Goal: Task Accomplishment & Management: Complete application form

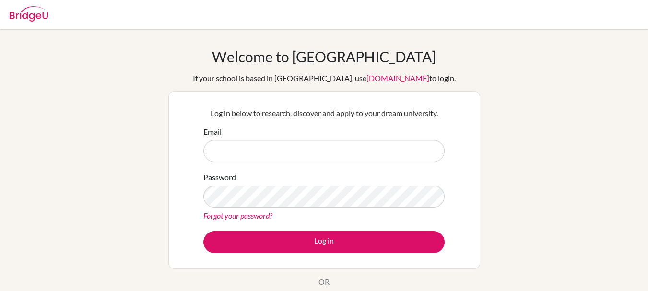
drag, startPoint x: 0, startPoint y: 0, endPoint x: 218, endPoint y: 150, distance: 264.4
click at [218, 150] on input "Email" at bounding box center [323, 151] width 241 height 22
type input "[EMAIL_ADDRESS][DOMAIN_NAME]"
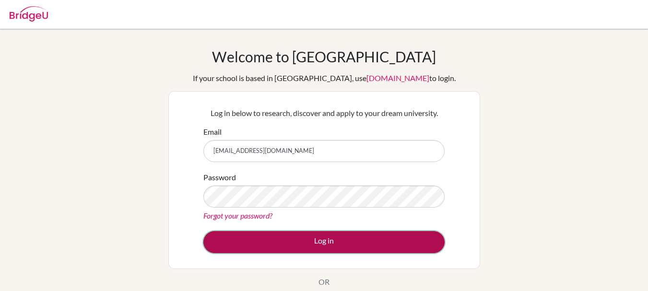
click at [316, 244] on button "Log in" at bounding box center [323, 242] width 241 height 22
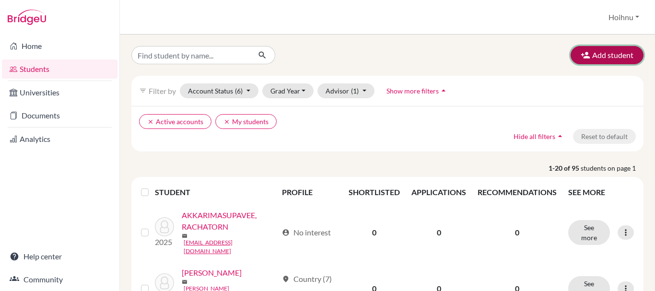
click at [608, 55] on button "Add student" at bounding box center [607, 55] width 73 height 18
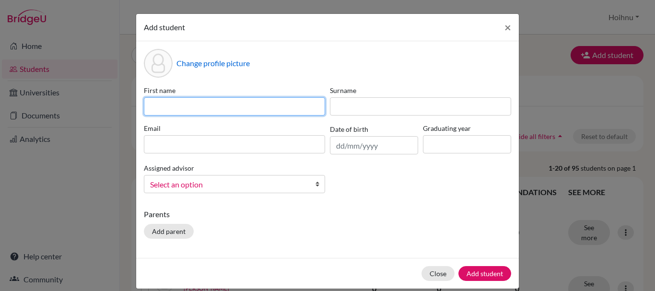
click at [195, 105] on input at bounding box center [234, 106] width 181 height 18
paste input "[PERSON_NAME]"
drag, startPoint x: 221, startPoint y: 110, endPoint x: 175, endPoint y: 101, distance: 46.8
click at [175, 101] on input "[PERSON_NAME]" at bounding box center [234, 106] width 181 height 18
type input "[PERSON_NAME]"
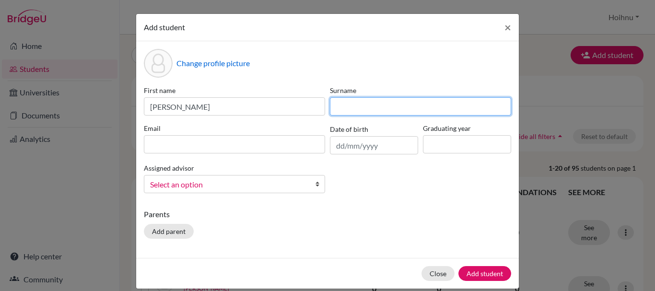
click at [338, 111] on input at bounding box center [420, 106] width 181 height 18
paste input "SRISUKON"
type input "SRISUKON"
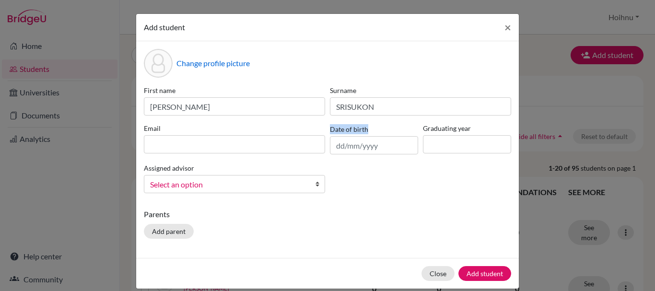
drag, startPoint x: 350, startPoint y: 140, endPoint x: 347, endPoint y: 154, distance: 14.7
click at [347, 150] on div "Date of birth" at bounding box center [373, 138] width 93 height 31
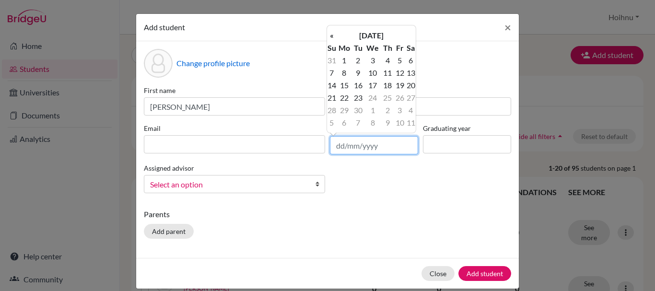
click at [334, 145] on input "text" at bounding box center [374, 145] width 88 height 18
type input "[DATE]"
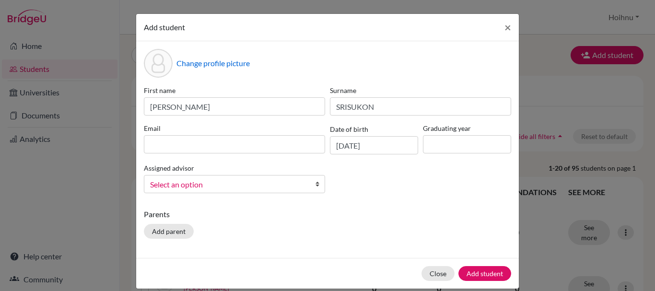
click at [449, 178] on div "First name [PERSON_NAME] [PERSON_NAME] Email Date of birth [DEMOGRAPHIC_DATA] G…" at bounding box center [327, 143] width 372 height 116
click at [444, 146] on input at bounding box center [467, 144] width 88 height 18
type input "2026"
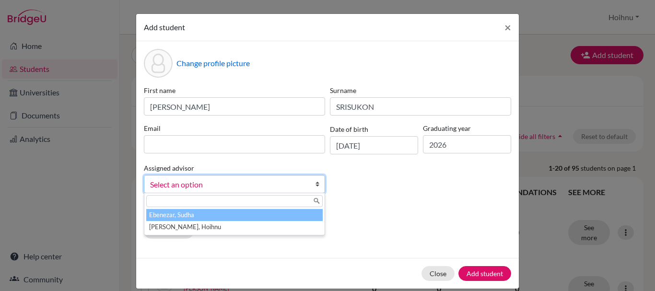
click at [315, 186] on b at bounding box center [320, 183] width 10 height 17
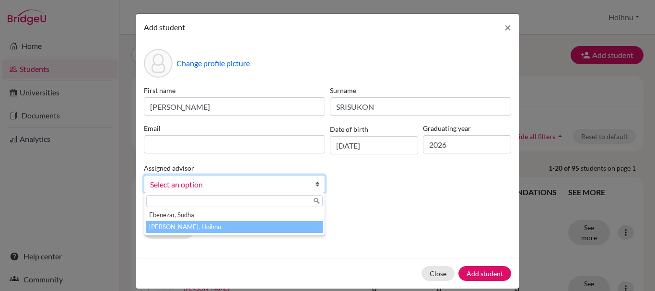
click at [219, 226] on li "[PERSON_NAME], Hoihnu" at bounding box center [234, 227] width 176 height 12
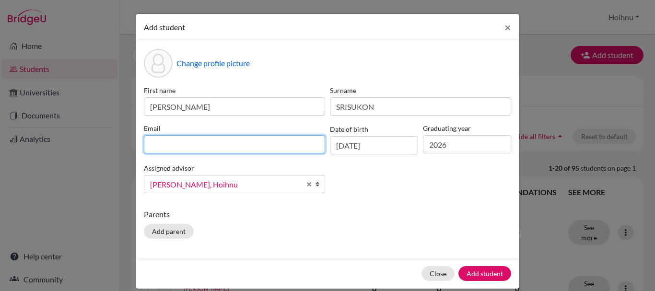
click at [192, 150] on input at bounding box center [234, 144] width 181 height 18
click at [186, 142] on input at bounding box center [234, 144] width 181 height 18
paste input "[DEMOGRAPHIC_DATA] [PERSON_NAME] <[EMAIL_ADDRESS][DOMAIN_NAME]>"
drag, startPoint x: 233, startPoint y: 143, endPoint x: 126, endPoint y: 148, distance: 107.0
click at [126, 148] on div "Add student × Change profile picture First name [PERSON_NAME] Surname [PERSON_N…" at bounding box center [327, 145] width 655 height 291
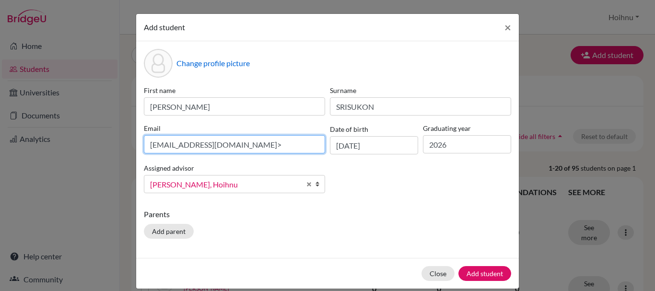
click at [226, 146] on input "[EMAIL_ADDRESS][DOMAIN_NAME]>" at bounding box center [234, 144] width 181 height 18
type input "[EMAIL_ADDRESS][DOMAIN_NAME]"
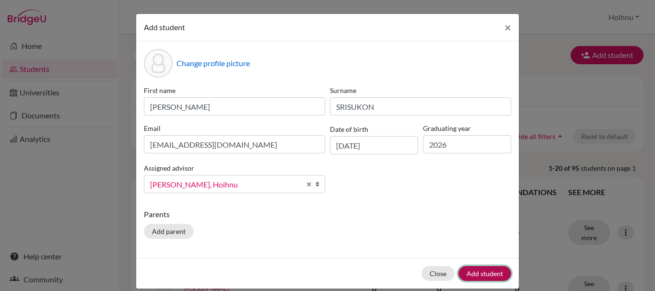
click at [484, 271] on button "Add student" at bounding box center [484, 273] width 53 height 15
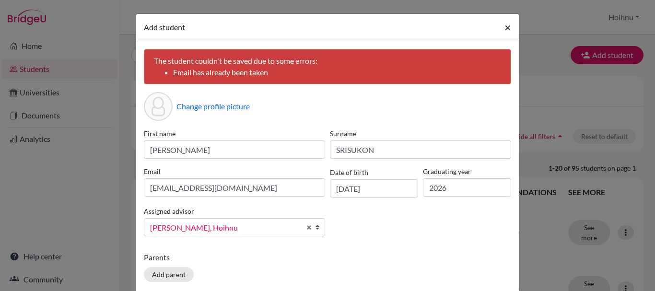
click at [505, 26] on span "×" at bounding box center [507, 27] width 7 height 14
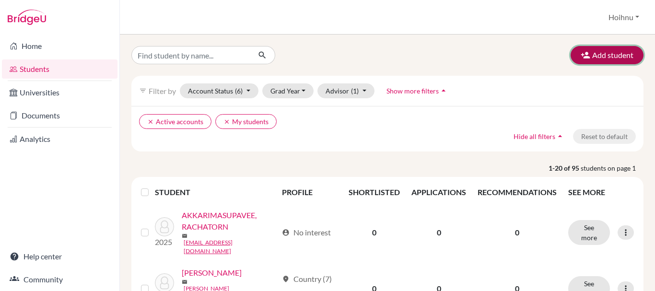
click at [605, 52] on button "Add student" at bounding box center [607, 55] width 73 height 18
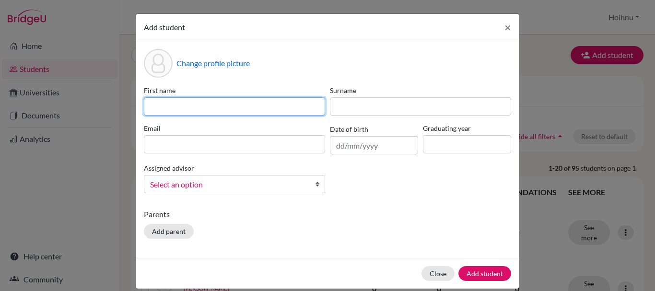
click at [174, 112] on input at bounding box center [234, 106] width 181 height 18
paste input "[PERSON_NAME]"
type input "[PERSON_NAME]"
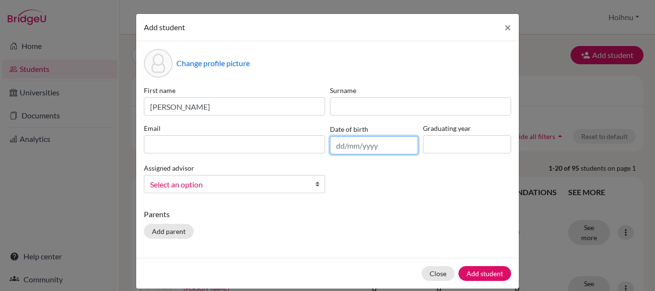
click at [336, 149] on input "text" at bounding box center [374, 145] width 88 height 18
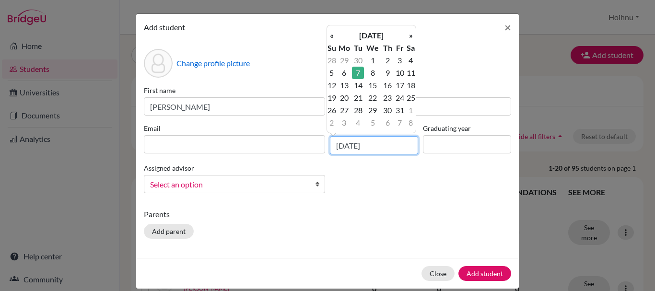
type input "[DATE]"
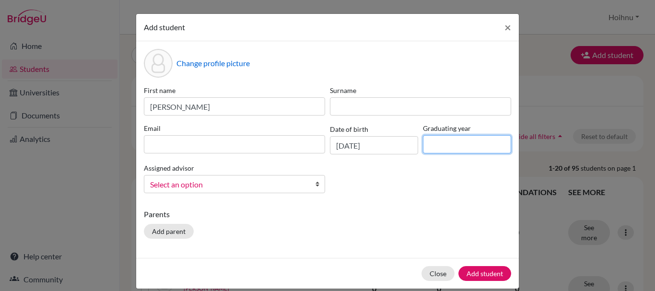
click at [446, 144] on input at bounding box center [467, 144] width 88 height 18
type input "2026"
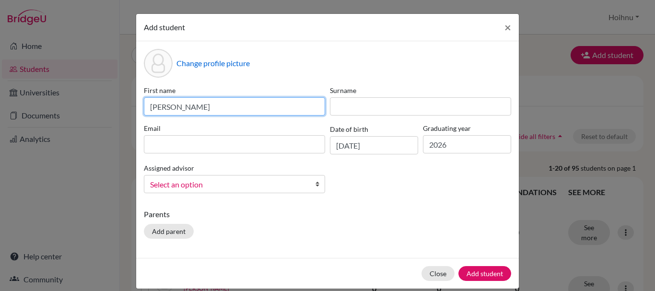
drag, startPoint x: 238, startPoint y: 110, endPoint x: 171, endPoint y: 110, distance: 67.6
click at [171, 110] on input "[PERSON_NAME]" at bounding box center [234, 106] width 181 height 18
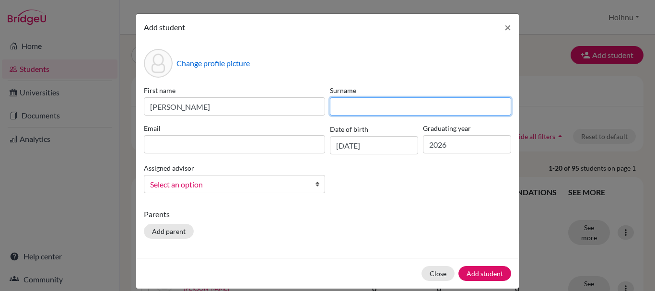
click at [347, 105] on input at bounding box center [420, 106] width 181 height 18
paste input "TAMVEREYALUX"
click at [348, 106] on input "TAMVEREYALUX" at bounding box center [420, 106] width 181 height 18
type input "TAMVEREYALUX"
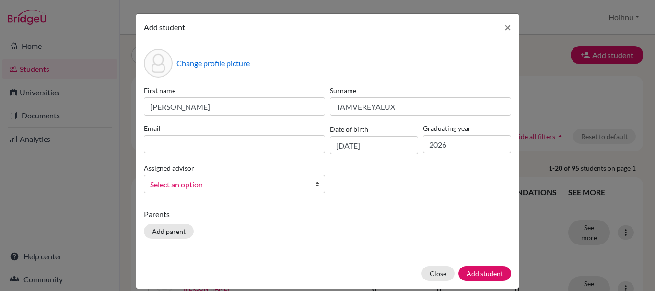
click at [316, 182] on b at bounding box center [320, 183] width 10 height 17
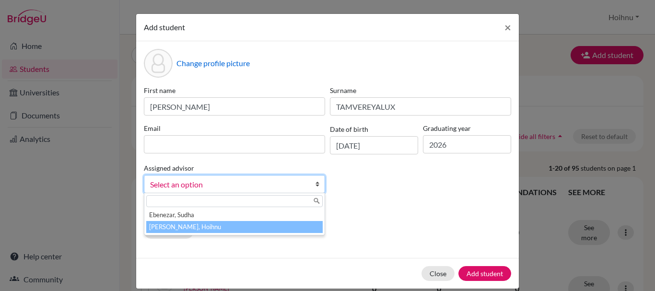
click at [186, 227] on li "[PERSON_NAME], Hoihnu" at bounding box center [234, 227] width 176 height 12
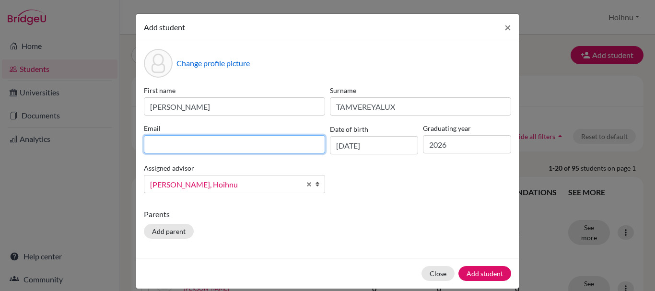
click at [177, 143] on input at bounding box center [234, 144] width 181 height 18
click at [163, 145] on input at bounding box center [234, 144] width 181 height 18
paste input "[PERSON_NAME] <[EMAIL_ADDRESS][DOMAIN_NAME]>"
drag, startPoint x: 232, startPoint y: 142, endPoint x: 142, endPoint y: 142, distance: 89.7
click at [144, 142] on input "[PERSON_NAME] <[EMAIL_ADDRESS][DOMAIN_NAME]>" at bounding box center [234, 144] width 181 height 18
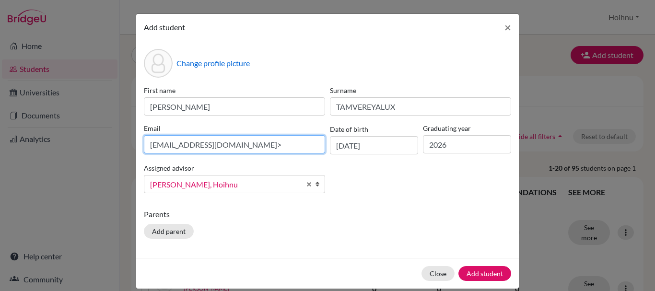
click at [253, 147] on input "[EMAIL_ADDRESS][DOMAIN_NAME]>" at bounding box center [234, 144] width 181 height 18
type input "[EMAIL_ADDRESS][DOMAIN_NAME]"
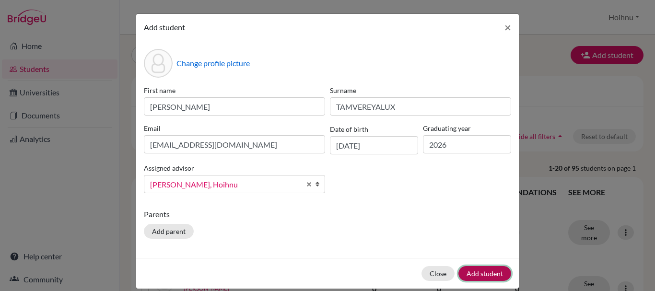
click at [479, 273] on button "Add student" at bounding box center [484, 273] width 53 height 15
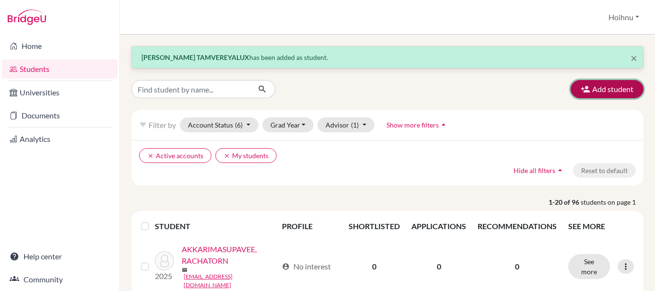
click at [607, 90] on button "Add student" at bounding box center [607, 89] width 73 height 18
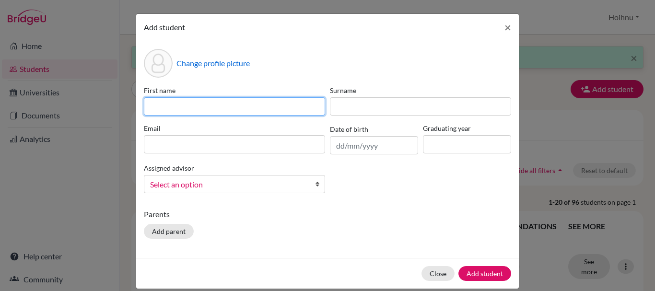
click at [244, 106] on input at bounding box center [234, 106] width 181 height 18
paste input "[PERSON_NAME]"
type input "[PERSON_NAME]"
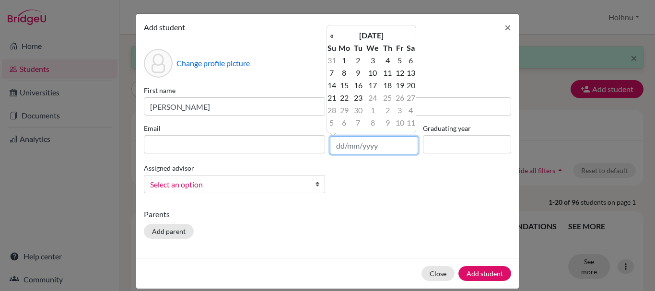
click at [342, 147] on input "text" at bounding box center [374, 145] width 88 height 18
type input "[DATE]"
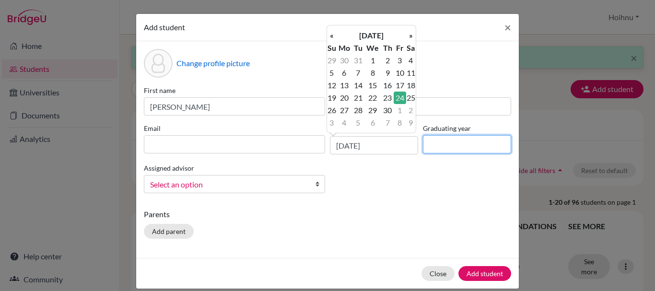
click at [438, 145] on input at bounding box center [467, 144] width 88 height 18
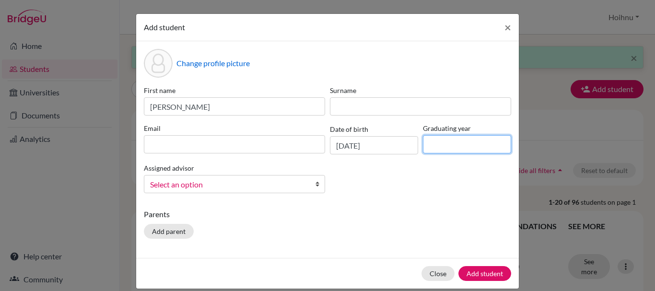
type input "2026"
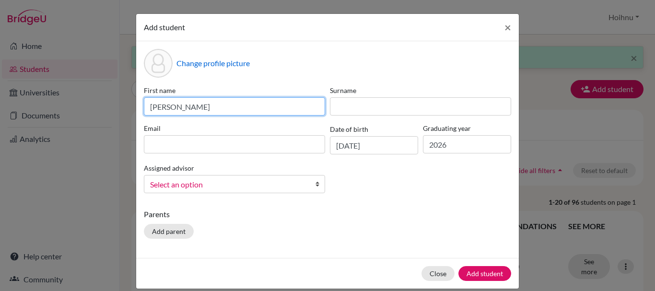
drag, startPoint x: 233, startPoint y: 105, endPoint x: 192, endPoint y: 106, distance: 40.8
click at [192, 106] on input "[PERSON_NAME]" at bounding box center [234, 106] width 181 height 18
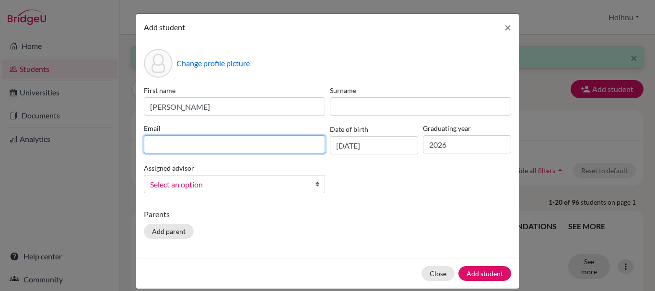
click at [181, 145] on input at bounding box center [234, 144] width 181 height 18
paste input "[PERSON_NAME] <[EMAIL_ADDRESS][DOMAIN_NAME]>"
drag, startPoint x: 230, startPoint y: 142, endPoint x: 115, endPoint y: 135, distance: 115.7
click at [115, 135] on div "Add student × Change profile picture First name [PERSON_NAME] Surname Email [PE…" at bounding box center [327, 145] width 655 height 291
click at [247, 147] on input "[EMAIL_ADDRESS][DOMAIN_NAME]>" at bounding box center [234, 144] width 181 height 18
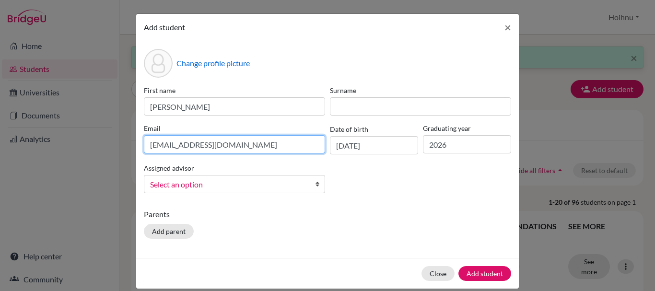
type input "[EMAIL_ADDRESS][DOMAIN_NAME]"
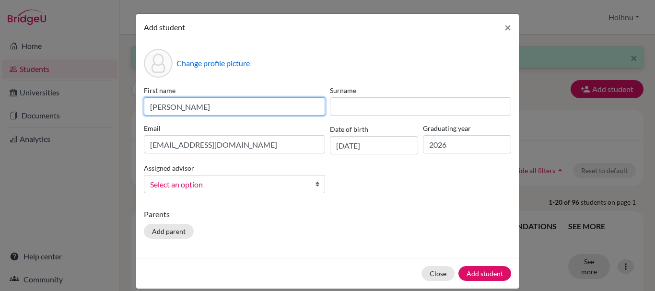
drag, startPoint x: 235, startPoint y: 108, endPoint x: 180, endPoint y: 113, distance: 55.9
click at [180, 113] on input "[PERSON_NAME]" at bounding box center [234, 106] width 181 height 18
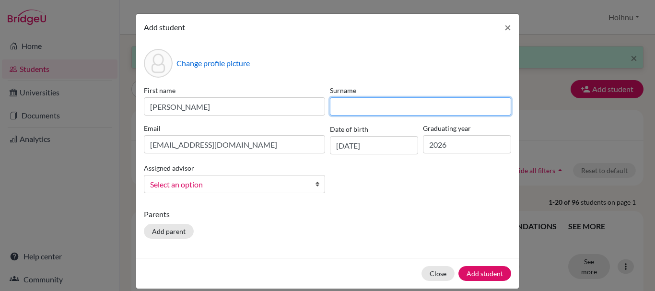
click at [360, 105] on input at bounding box center [420, 106] width 181 height 18
paste input "PANJASANKA"
type input "PANJASANKA"
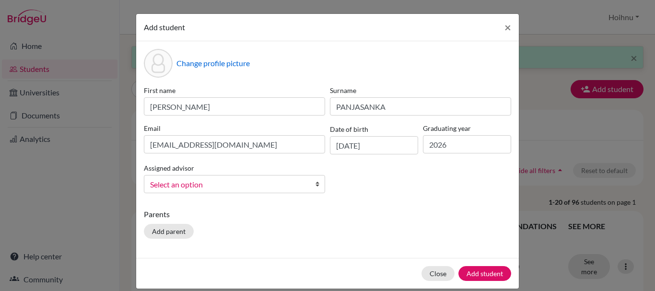
click at [310, 182] on link "Select an option" at bounding box center [234, 184] width 181 height 18
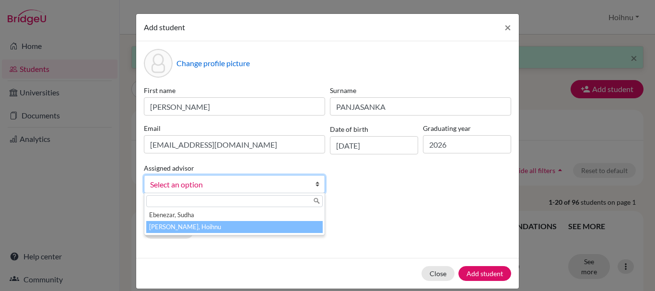
click at [178, 224] on li "[PERSON_NAME], Hoihnu" at bounding box center [234, 227] width 176 height 12
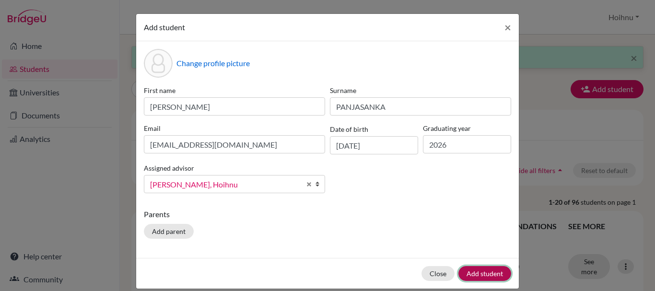
click at [474, 270] on button "Add student" at bounding box center [484, 273] width 53 height 15
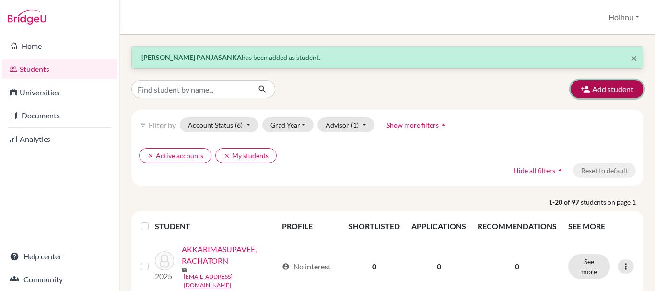
click at [603, 90] on button "Add student" at bounding box center [607, 89] width 73 height 18
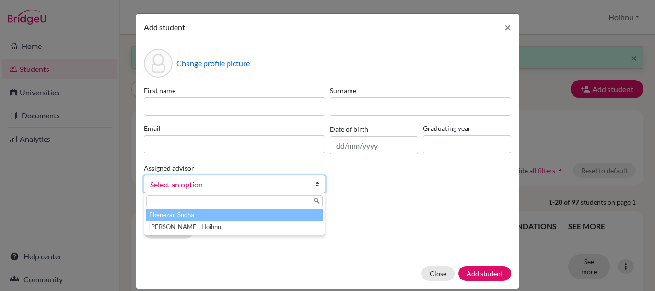
click at [315, 185] on b at bounding box center [320, 183] width 10 height 17
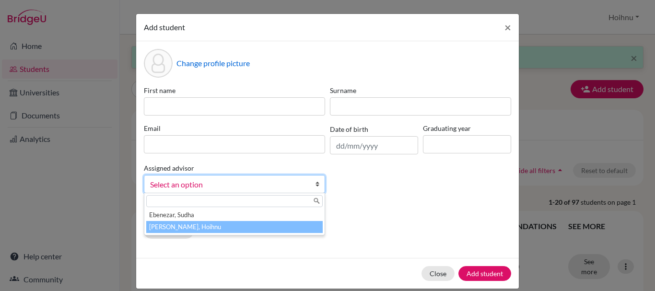
drag, startPoint x: 192, startPoint y: 228, endPoint x: 219, endPoint y: 225, distance: 26.6
click at [193, 229] on li "[PERSON_NAME], Hoihnu" at bounding box center [234, 227] width 176 height 12
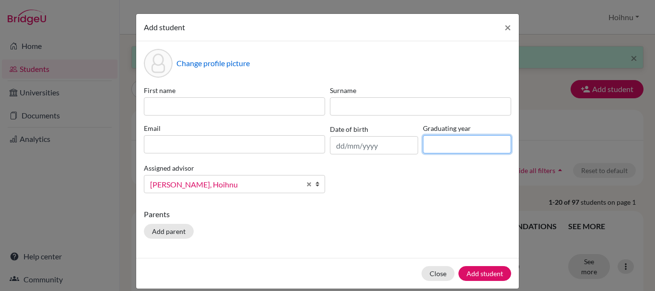
click at [466, 142] on input at bounding box center [467, 144] width 88 height 18
type input "2026"
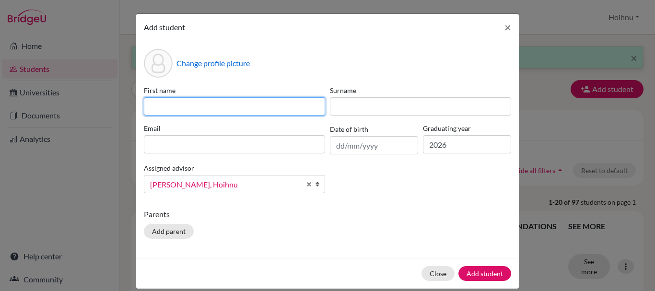
click at [230, 110] on input at bounding box center [234, 106] width 181 height 18
paste input "[PERSON_NAME]"
type input "[PERSON_NAME]"
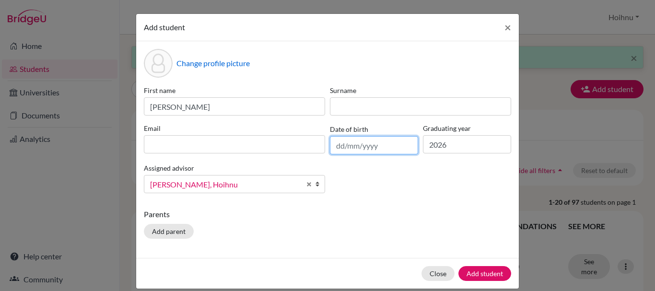
click at [349, 148] on input "text" at bounding box center [374, 145] width 88 height 18
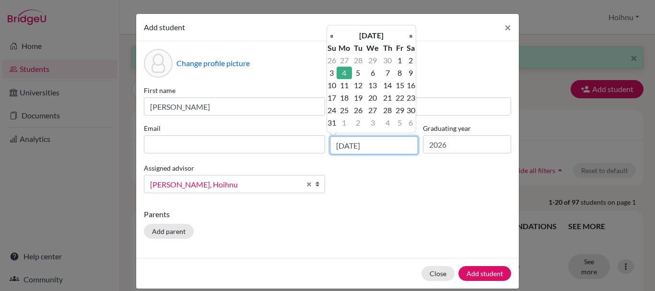
type input "[DATE]"
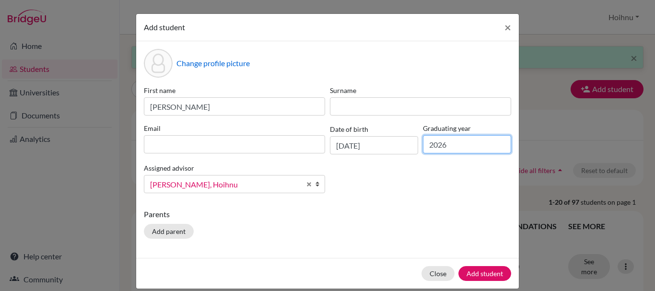
drag, startPoint x: 453, startPoint y: 148, endPoint x: 458, endPoint y: 145, distance: 6.0
click at [455, 148] on input "2026" at bounding box center [467, 144] width 88 height 18
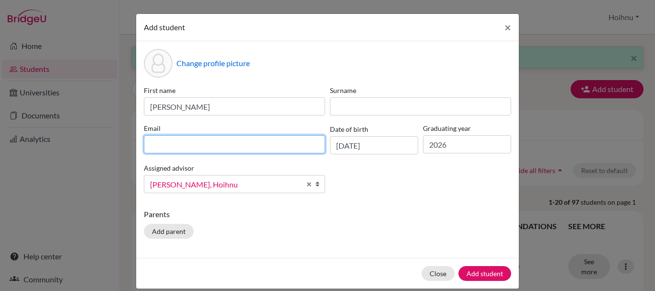
click at [215, 138] on input at bounding box center [234, 144] width 181 height 18
paste input "[PERSON_NAME] <[EMAIL_ADDRESS][DOMAIN_NAME]>"
click at [220, 136] on input "[PERSON_NAME] <[EMAIL_ADDRESS][DOMAIN_NAME]>" at bounding box center [234, 144] width 181 height 18
drag, startPoint x: 227, startPoint y: 145, endPoint x: 113, endPoint y: 150, distance: 113.7
click at [113, 150] on div "Add student × Change profile picture First name [PERSON_NAME] Surname Email [PE…" at bounding box center [327, 145] width 655 height 291
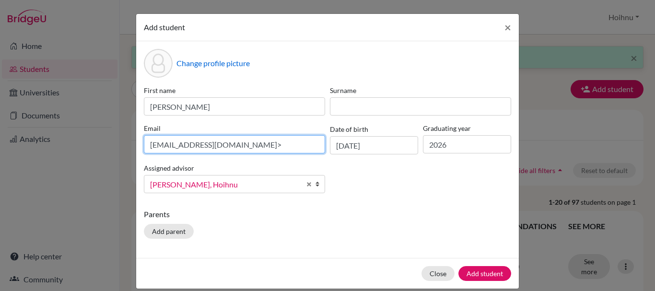
click at [241, 145] on input "[EMAIL_ADDRESS][DOMAIN_NAME]>" at bounding box center [234, 144] width 181 height 18
type input "[EMAIL_ADDRESS][DOMAIN_NAME]"
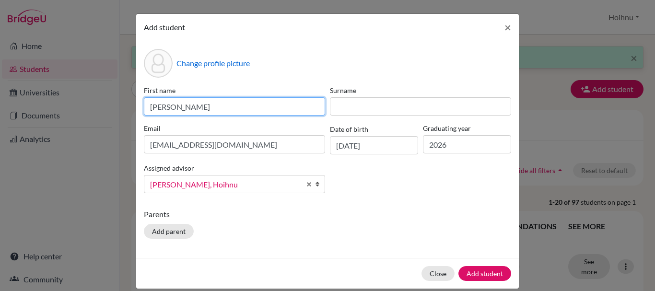
drag, startPoint x: 225, startPoint y: 106, endPoint x: 177, endPoint y: 110, distance: 48.5
click at [177, 110] on input "[PERSON_NAME]" at bounding box center [234, 106] width 181 height 18
type input "KYI MIN"
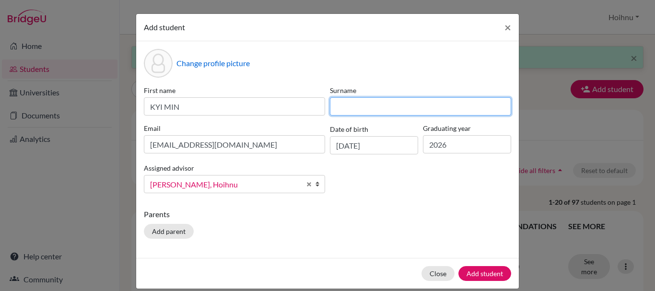
click at [356, 110] on input at bounding box center [420, 106] width 181 height 18
paste input "KHANT"
type input "KHANT"
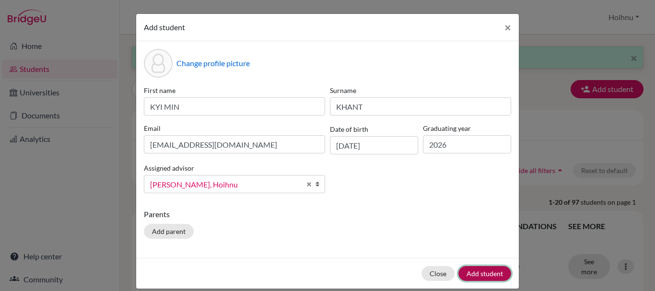
click at [482, 270] on button "Add student" at bounding box center [484, 273] width 53 height 15
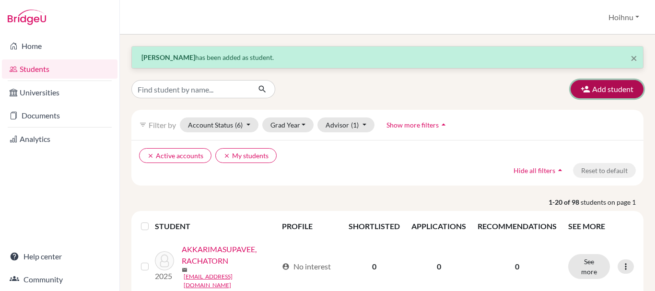
click at [607, 87] on button "Add student" at bounding box center [607, 89] width 73 height 18
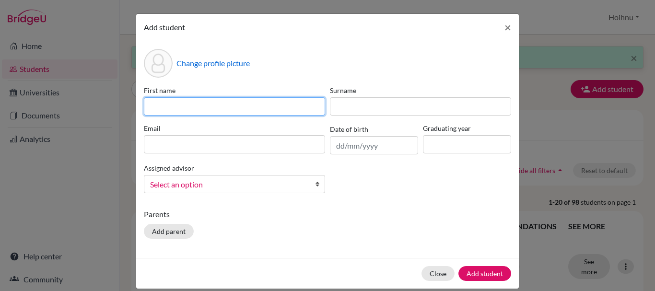
click at [208, 109] on input at bounding box center [234, 106] width 181 height 18
paste input "[PERSON_NAME]"
type input "[PERSON_NAME]"
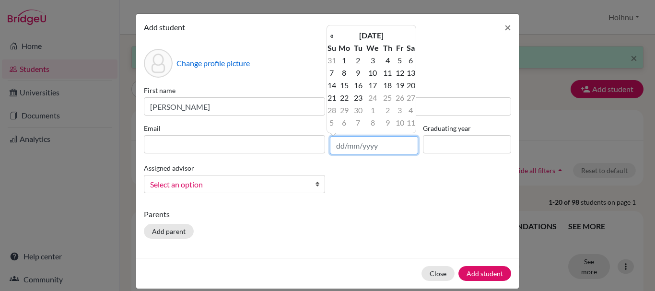
click at [338, 146] on input "text" at bounding box center [374, 145] width 88 height 18
type input "[DATE]"
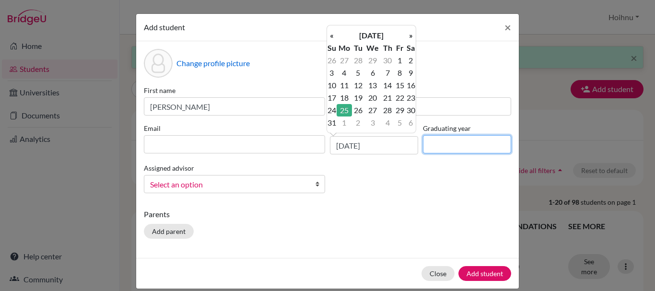
click at [447, 148] on input at bounding box center [467, 144] width 88 height 18
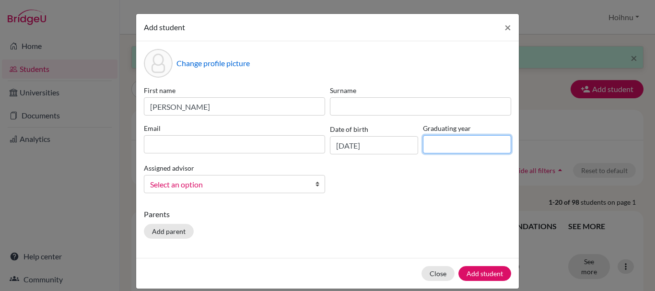
type input "2026"
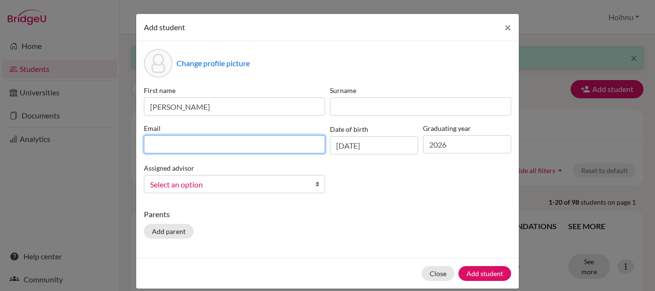
click at [173, 143] on input at bounding box center [234, 144] width 181 height 18
paste input "[PERSON_NAME] PATTAKWAN [PERSON_NAME] <[EMAIL_ADDRESS][DOMAIN_NAME]>"
drag, startPoint x: 229, startPoint y: 145, endPoint x: 131, endPoint y: 151, distance: 98.0
click at [131, 151] on div "Add student × Change profile picture First name [PERSON_NAME] Surname Email [PE…" at bounding box center [327, 145] width 655 height 291
click at [250, 143] on input "[EMAIL_ADDRESS][DOMAIN_NAME]>" at bounding box center [234, 144] width 181 height 18
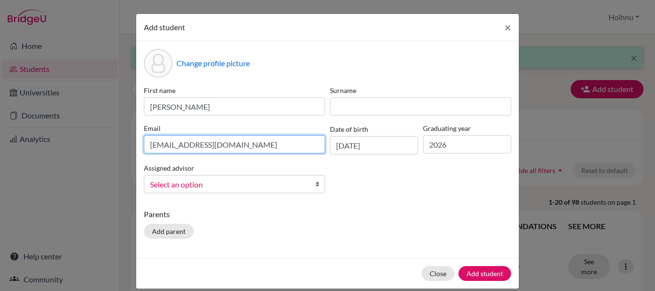
type input "[EMAIL_ADDRESS][DOMAIN_NAME]"
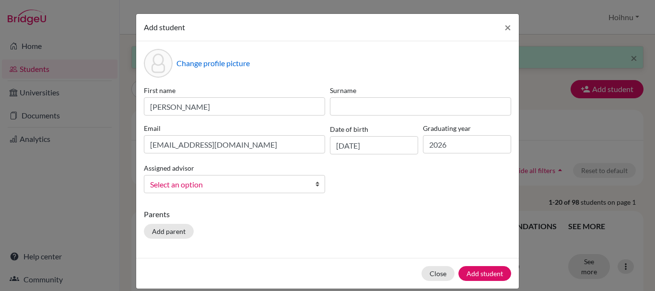
click at [315, 187] on b at bounding box center [320, 183] width 10 height 17
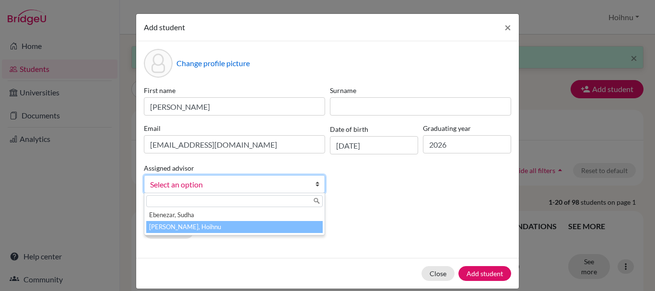
click at [207, 229] on li "[PERSON_NAME], Hoihnu" at bounding box center [234, 227] width 176 height 12
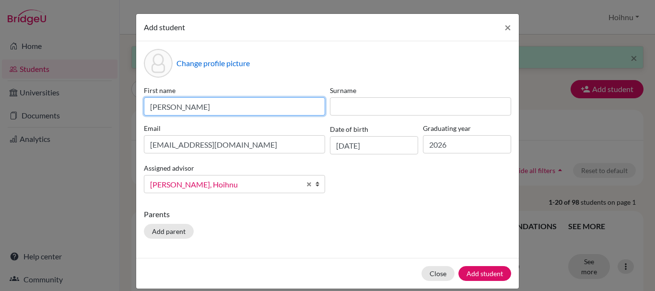
drag, startPoint x: 235, startPoint y: 105, endPoint x: 196, endPoint y: 112, distance: 40.4
click at [196, 112] on input "[PERSON_NAME]" at bounding box center [234, 106] width 181 height 18
type input "PATTAKWAN"
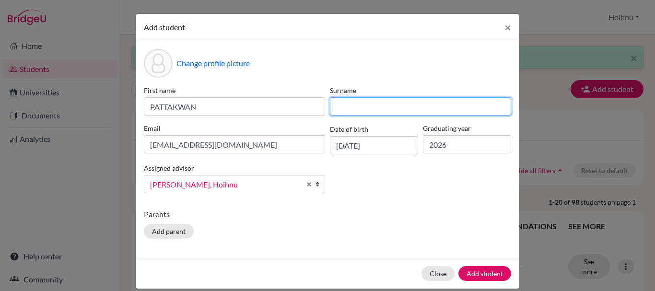
click at [353, 107] on input at bounding box center [420, 106] width 181 height 18
paste input "CHAN"
type input "CHAN"
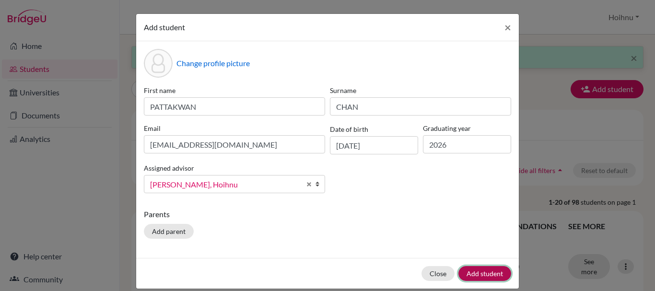
click at [483, 275] on button "Add student" at bounding box center [484, 273] width 53 height 15
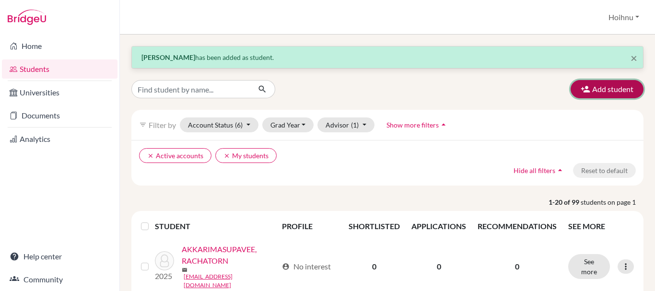
click at [603, 89] on button "Add student" at bounding box center [607, 89] width 73 height 18
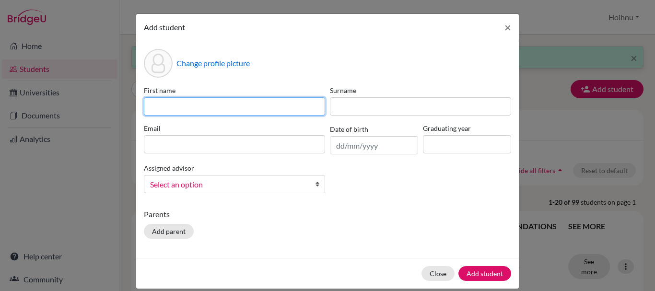
click at [248, 99] on input at bounding box center [234, 106] width 181 height 18
paste input "KRITTAYAPAT BOTHDAMRI"
type input "KRITTAYAPAT BOTHDAMRI"
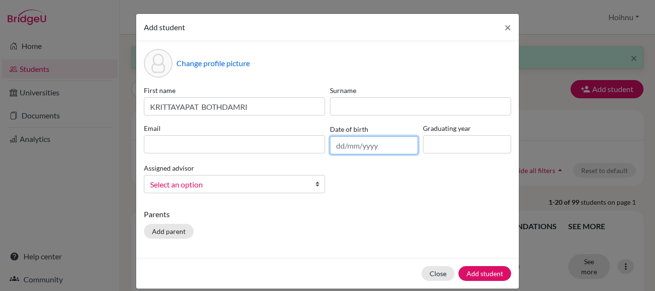
click at [340, 149] on input "text" at bounding box center [374, 145] width 88 height 18
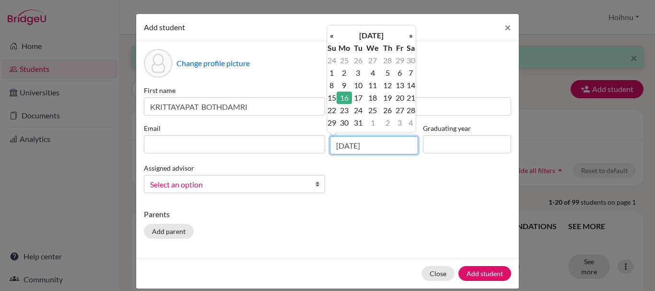
type input "[DATE]"
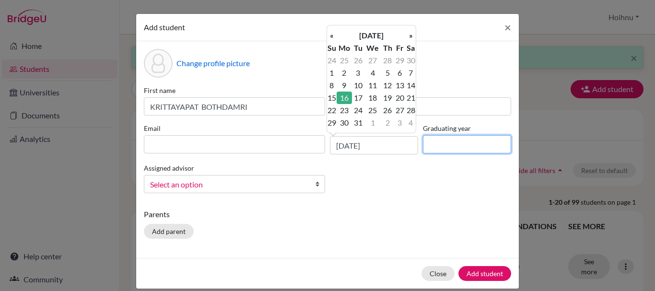
click at [451, 146] on input at bounding box center [467, 144] width 88 height 18
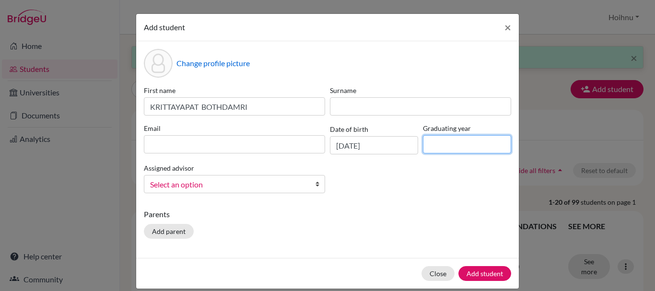
type input "2026"
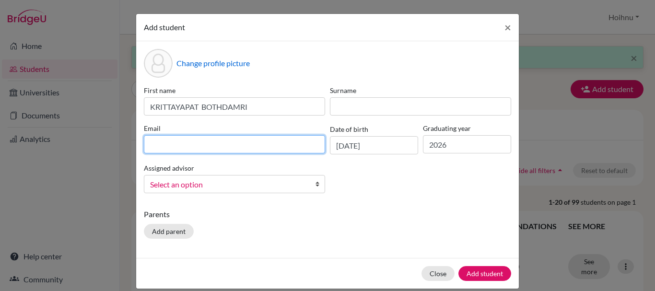
click at [203, 139] on input at bounding box center [234, 144] width 181 height 18
paste input "[PERSON_NAME] BOTHDAMRI <[EMAIL_ADDRESS][DOMAIN_NAME]>"
drag, startPoint x: 236, startPoint y: 144, endPoint x: 116, endPoint y: 152, distance: 120.6
click at [116, 152] on div "Add student × Change profile picture First name KRITTAYAPAT BOTHDAMRI Surname E…" at bounding box center [327, 145] width 655 height 291
click at [237, 144] on input "[EMAIL_ADDRESS][DOMAIN_NAME]>" at bounding box center [234, 144] width 181 height 18
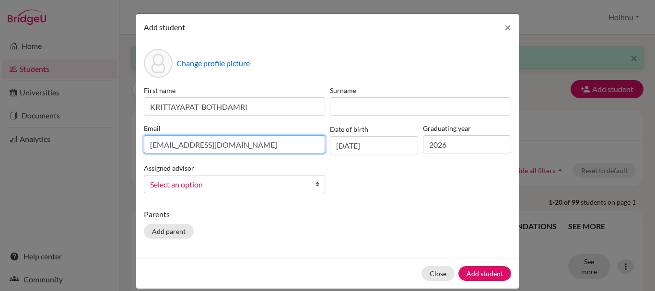
type input "[EMAIL_ADDRESS][DOMAIN_NAME]"
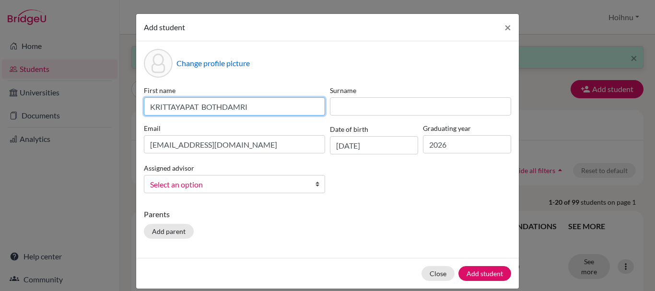
drag, startPoint x: 256, startPoint y: 108, endPoint x: 197, endPoint y: 117, distance: 60.1
click at [197, 117] on div "First name KRITTAYAPAT BOTHDAMRI Surname Email [EMAIL_ADDRESS][DOMAIN_NAME] Dat…" at bounding box center [327, 143] width 372 height 116
type input "KRITTAYAPAT"
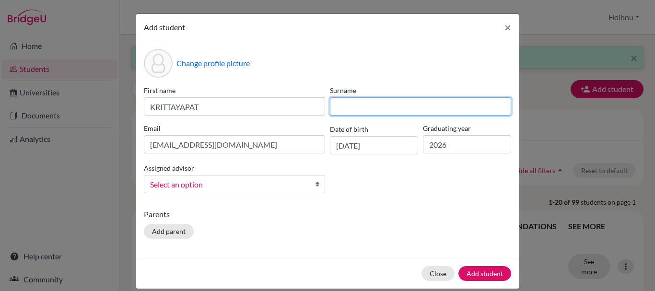
click at [353, 104] on input at bounding box center [420, 106] width 181 height 18
click at [354, 104] on input at bounding box center [420, 106] width 181 height 18
paste input "BOTHDAMRI"
type input "BOTHDAMRI"
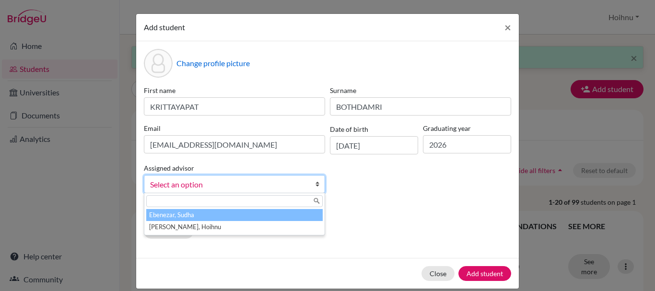
click at [311, 183] on link "Select an option" at bounding box center [234, 184] width 181 height 18
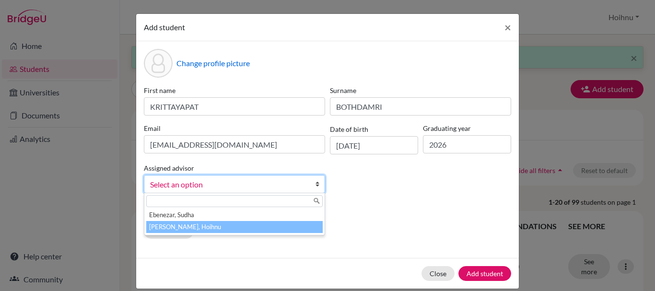
drag, startPoint x: 162, startPoint y: 223, endPoint x: 167, endPoint y: 224, distance: 5.3
click at [162, 224] on li "[PERSON_NAME], Hoihnu" at bounding box center [234, 227] width 176 height 12
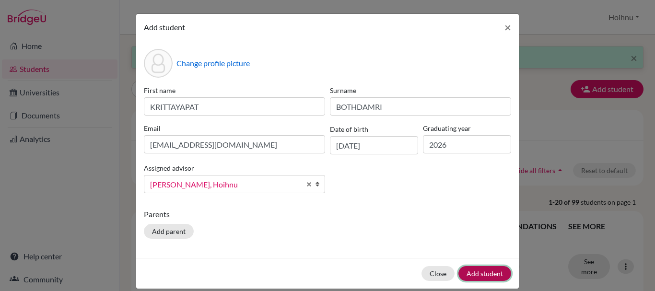
click at [487, 271] on button "Add student" at bounding box center [484, 273] width 53 height 15
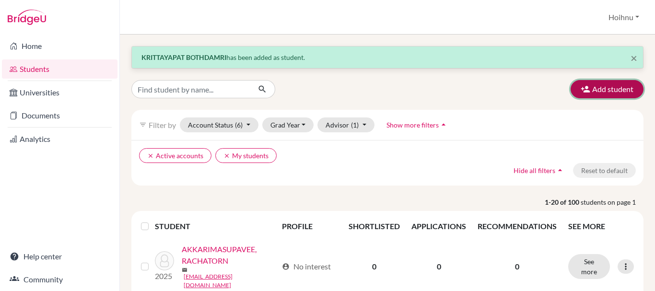
click at [596, 92] on button "Add student" at bounding box center [607, 89] width 73 height 18
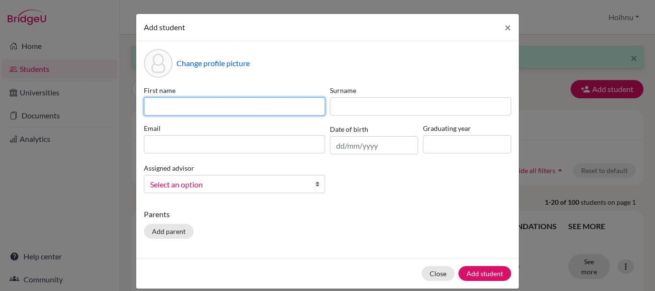
click at [170, 101] on input at bounding box center [234, 106] width 181 height 18
paste input "[PERSON_NAME]"
type input "[PERSON_NAME]"
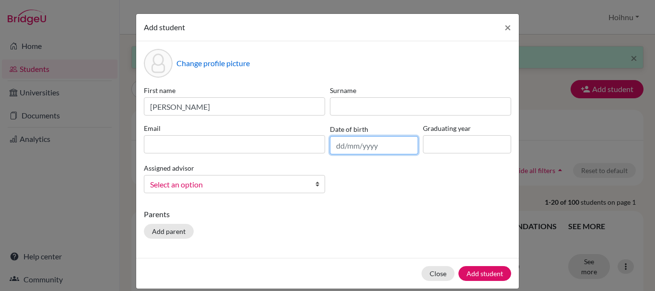
click at [337, 150] on input "text" at bounding box center [374, 145] width 88 height 18
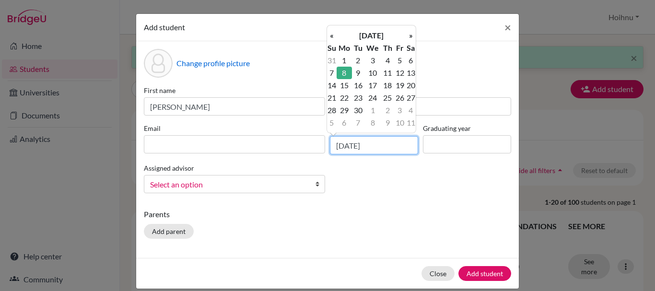
type input "[DATE]"
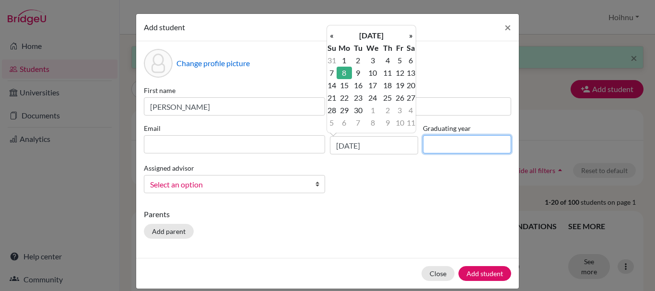
click at [438, 144] on input at bounding box center [467, 144] width 88 height 18
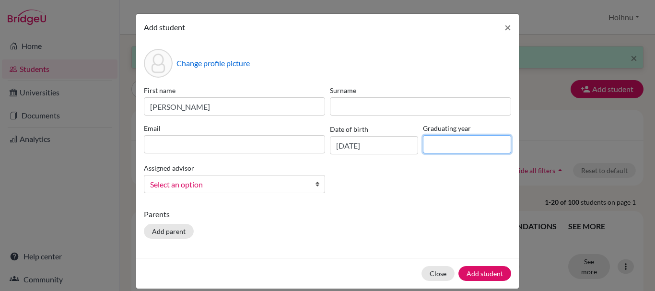
type input "2026"
click at [315, 187] on b at bounding box center [320, 183] width 10 height 17
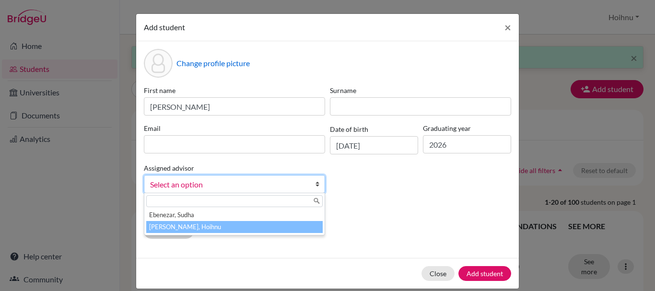
click at [187, 229] on li "[PERSON_NAME], Hoihnu" at bounding box center [234, 227] width 176 height 12
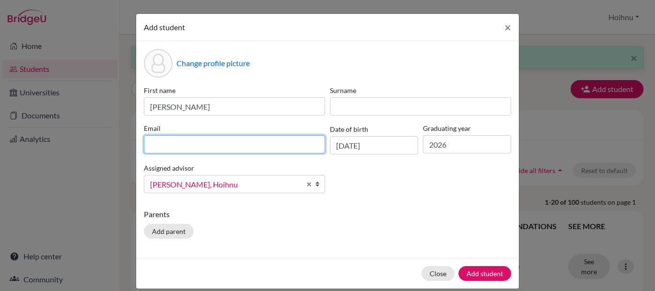
click at [191, 151] on input at bounding box center [234, 144] width 181 height 18
paste input "[PERSON_NAME]"
type input "[PERSON_NAME]"
drag, startPoint x: 257, startPoint y: 149, endPoint x: 119, endPoint y: 138, distance: 138.0
click at [115, 138] on div "Add student × Change profile picture First name [PERSON_NAME] Surname Email [PE…" at bounding box center [327, 145] width 655 height 291
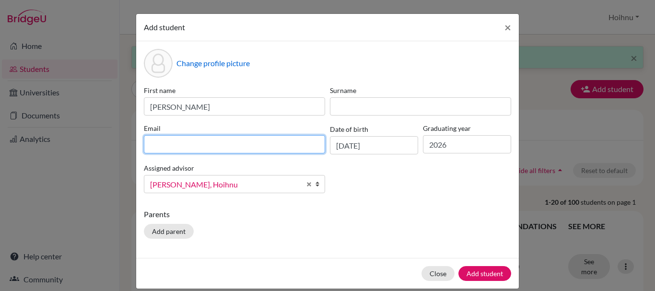
drag, startPoint x: 171, startPoint y: 136, endPoint x: 149, endPoint y: 144, distance: 22.9
click at [149, 144] on input at bounding box center [234, 144] width 181 height 18
paste input "[PERSON_NAME] JASMINE JINGJAI [PERSON_NAME] <[EMAIL_ADDRESS][DOMAIN_NAME]>"
drag, startPoint x: 246, startPoint y: 147, endPoint x: 147, endPoint y: 152, distance: 99.8
click at [147, 152] on input "[PERSON_NAME] JASMINE JINGJAI [PERSON_NAME] <[EMAIL_ADDRESS][DOMAIN_NAME]>" at bounding box center [234, 144] width 181 height 18
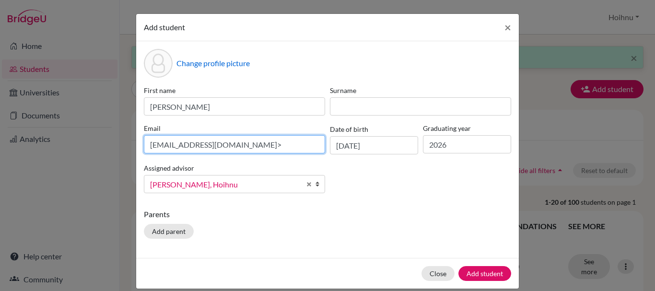
drag, startPoint x: 220, startPoint y: 147, endPoint x: 225, endPoint y: 148, distance: 5.5
click at [221, 147] on input "[EMAIL_ADDRESS][DOMAIN_NAME]>" at bounding box center [234, 144] width 181 height 18
type input "[EMAIL_ADDRESS][DOMAIN_NAME]"
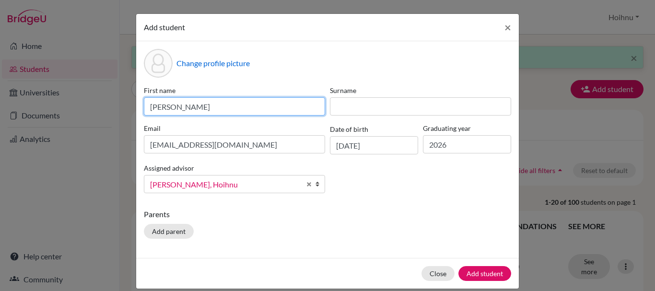
drag, startPoint x: 252, startPoint y: 106, endPoint x: 214, endPoint y: 110, distance: 38.1
click at [214, 110] on input "[PERSON_NAME]" at bounding box center [234, 106] width 181 height 18
type input "[PERSON_NAME]"
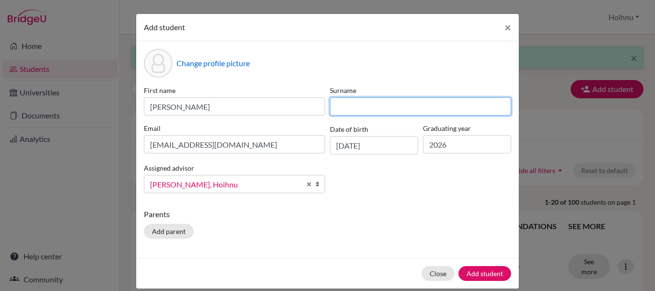
click at [356, 111] on input at bounding box center [420, 106] width 181 height 18
paste input "MENDEL"
type input "MENDEL"
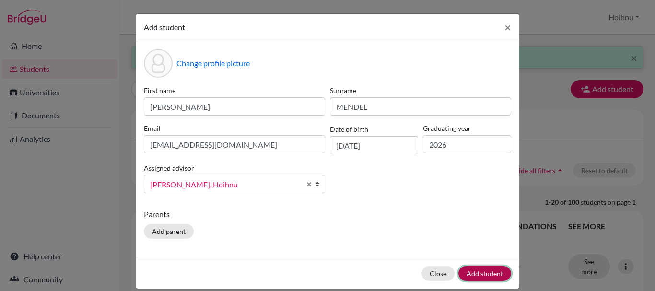
click at [478, 275] on button "Add student" at bounding box center [484, 273] width 53 height 15
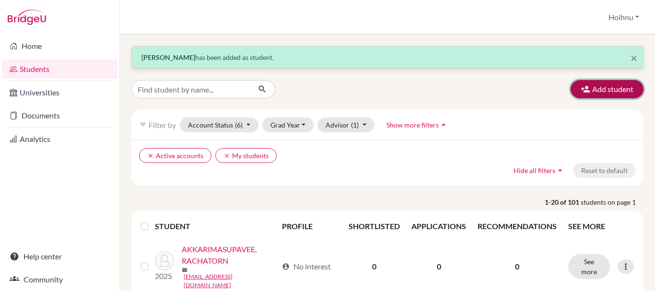
click at [598, 81] on button "Add student" at bounding box center [607, 89] width 73 height 18
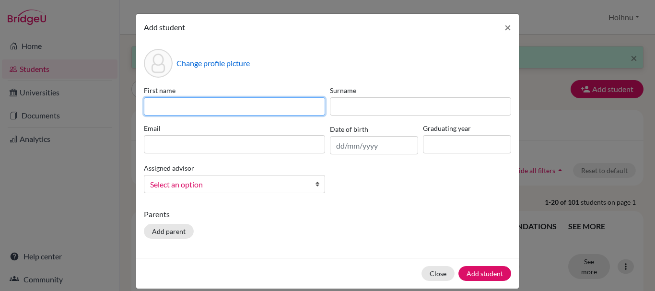
click at [188, 111] on input at bounding box center [234, 106] width 181 height 18
paste input "WARUSSAYA PASACHUNG"
type input "WARUSSAYA PASACHUNG"
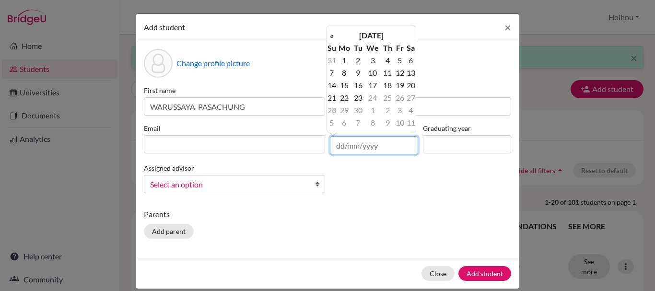
click at [332, 148] on input "text" at bounding box center [374, 145] width 88 height 18
type input "[DATE]"
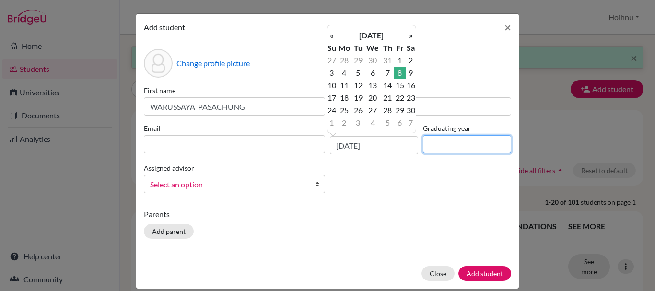
click at [457, 141] on input at bounding box center [467, 144] width 88 height 18
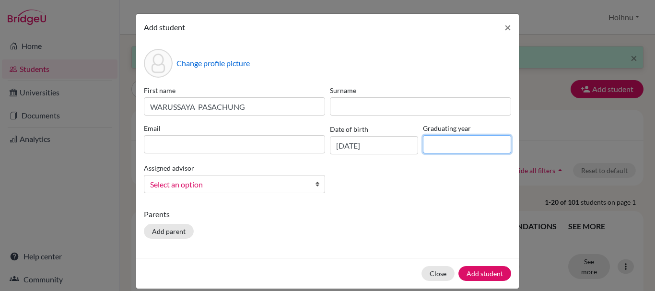
type input "2026"
click at [315, 183] on b at bounding box center [320, 183] width 10 height 17
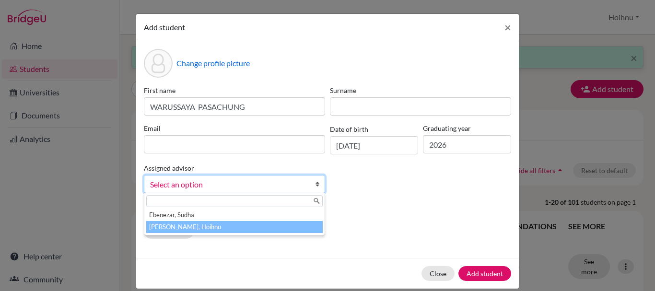
click at [190, 228] on li "[PERSON_NAME], Hoihnu" at bounding box center [234, 227] width 176 height 12
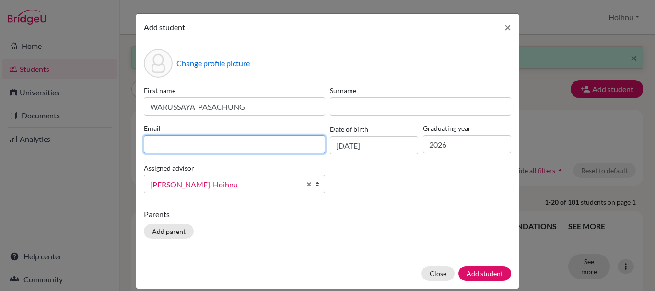
click at [171, 141] on input at bounding box center [234, 144] width 181 height 18
paste input "[PERSON_NAME] PASACHUNG <[EMAIL_ADDRESS][DOMAIN_NAME]>"
drag, startPoint x: 235, startPoint y: 146, endPoint x: 129, endPoint y: 146, distance: 106.4
click at [129, 146] on div "Add student × Change profile picture First name WARUSSAYA PASACHUNG Surname Ema…" at bounding box center [327, 145] width 655 height 291
click at [253, 145] on input "[EMAIL_ADDRESS][DOMAIN_NAME]>" at bounding box center [234, 144] width 181 height 18
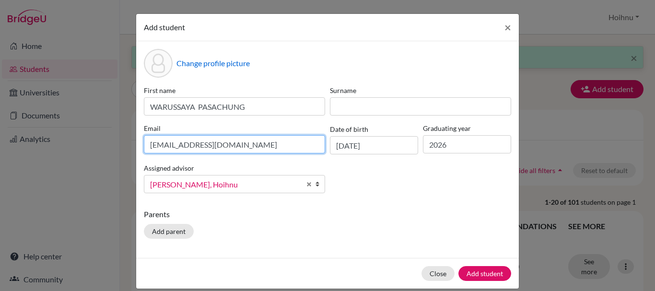
type input "[EMAIL_ADDRESS][DOMAIN_NAME]"
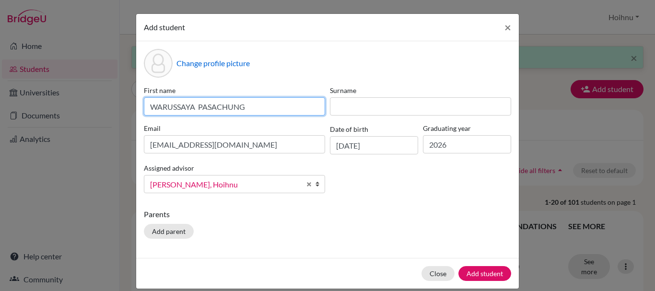
drag, startPoint x: 255, startPoint y: 106, endPoint x: 196, endPoint y: 107, distance: 58.5
click at [196, 108] on input "WARUSSAYA PASACHUNG" at bounding box center [234, 106] width 181 height 18
type input "WARUSSAYA"
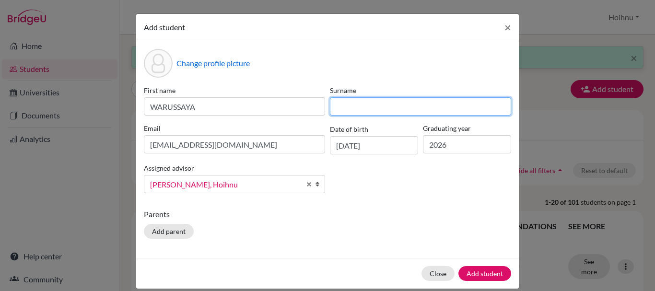
click at [343, 114] on input at bounding box center [420, 106] width 181 height 18
paste input "PASACHUNG"
type input "PASACHUNG"
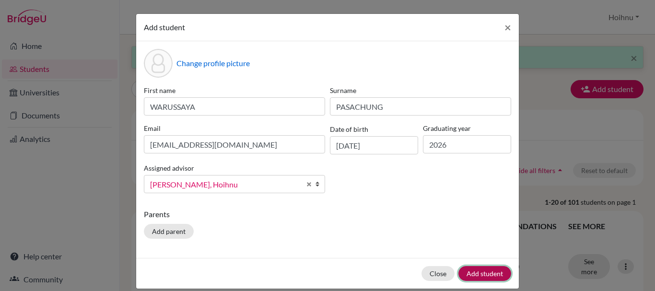
click at [483, 270] on button "Add student" at bounding box center [484, 273] width 53 height 15
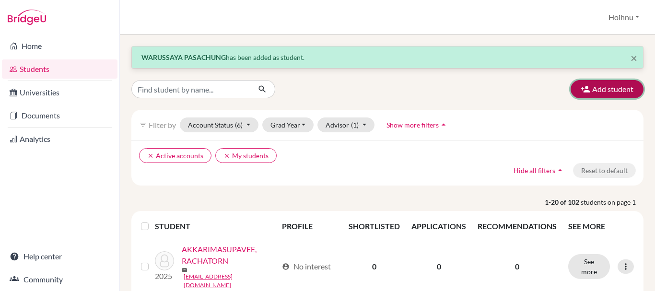
click at [608, 94] on button "Add student" at bounding box center [607, 89] width 73 height 18
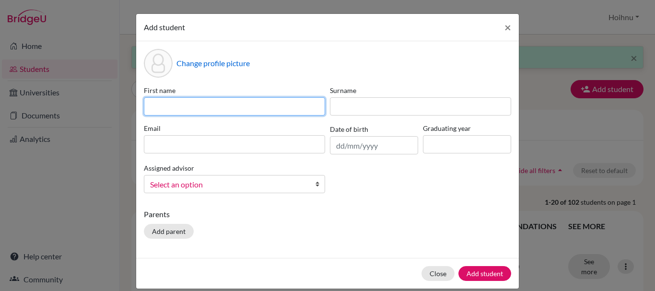
click at [229, 109] on input at bounding box center [234, 106] width 181 height 18
paste input "MOE HTET PAING"
type input "MOE HTET PAING"
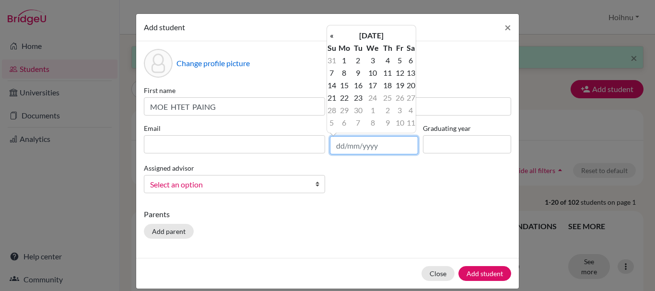
click at [360, 149] on input "text" at bounding box center [374, 145] width 88 height 18
type input "[DATE]"
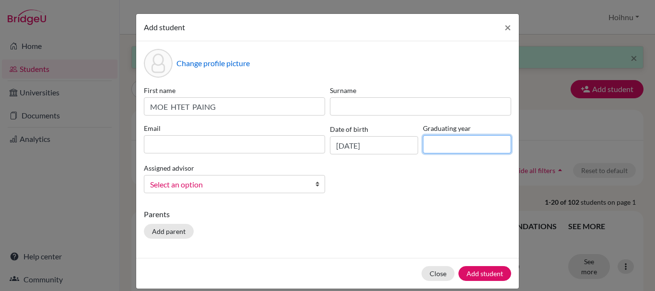
click at [454, 150] on input at bounding box center [467, 144] width 88 height 18
type input "2026"
click at [315, 183] on b at bounding box center [320, 183] width 10 height 17
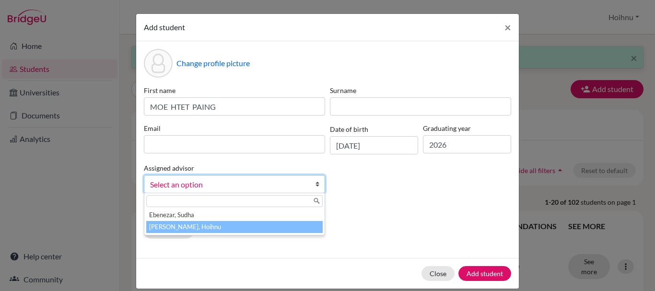
click at [183, 226] on li "[PERSON_NAME], Hoihnu" at bounding box center [234, 227] width 176 height 12
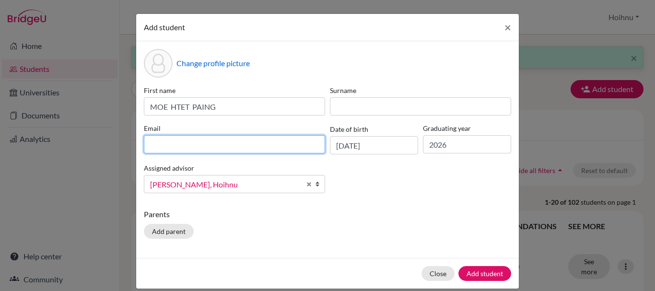
click at [219, 145] on input at bounding box center [234, 144] width 181 height 18
paste input "[PERSON_NAME] [PERSON_NAME] <[EMAIL_ADDRESS][DOMAIN_NAME]>"
drag, startPoint x: 232, startPoint y: 146, endPoint x: 139, endPoint y: 141, distance: 93.6
click at [141, 141] on div "Email [PERSON_NAME] [PERSON_NAME] <[EMAIL_ADDRESS][DOMAIN_NAME]>" at bounding box center [234, 138] width 186 height 31
click at [233, 144] on input "[EMAIL_ADDRESS][DOMAIN_NAME]>" at bounding box center [234, 144] width 181 height 18
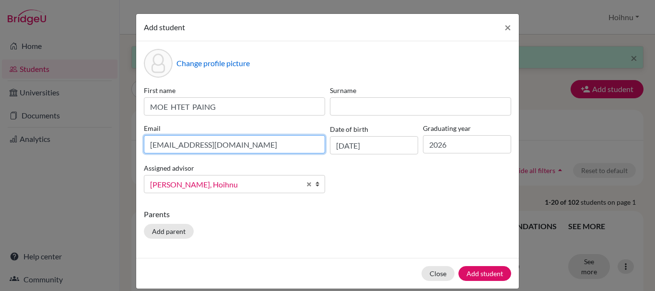
type input "[EMAIL_ADDRESS][DOMAIN_NAME]"
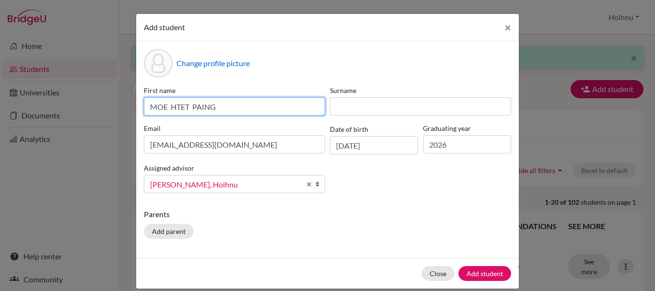
drag, startPoint x: 239, startPoint y: 111, endPoint x: 191, endPoint y: 109, distance: 48.0
click at [191, 109] on input "MOE HTET PAING" at bounding box center [234, 106] width 181 height 18
type input "MOE HTET"
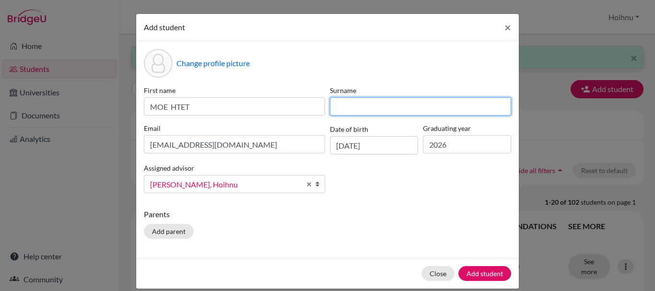
click at [355, 104] on input at bounding box center [420, 106] width 181 height 18
paste input "PAING"
type input "PAING"
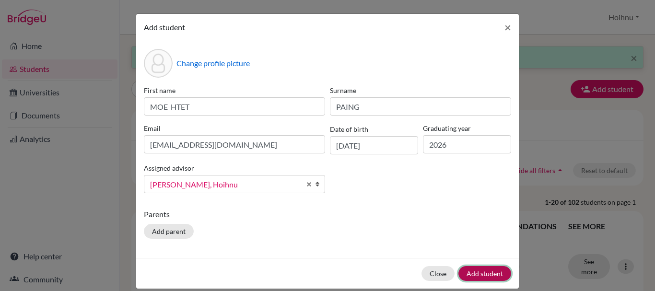
click at [469, 268] on button "Add student" at bounding box center [484, 273] width 53 height 15
